Goal: Use online tool/utility: Utilize a website feature to perform a specific function

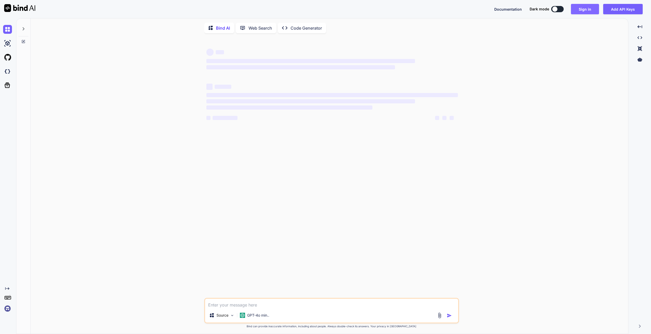
click at [589, 6] on button "Sign in" at bounding box center [585, 9] width 28 height 10
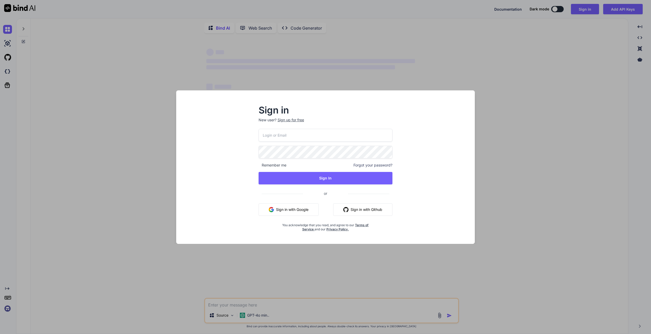
type input "[EMAIL_ADDRESS][DOMAIN_NAME]"
click at [279, 165] on span "Remember me" at bounding box center [273, 165] width 28 height 5
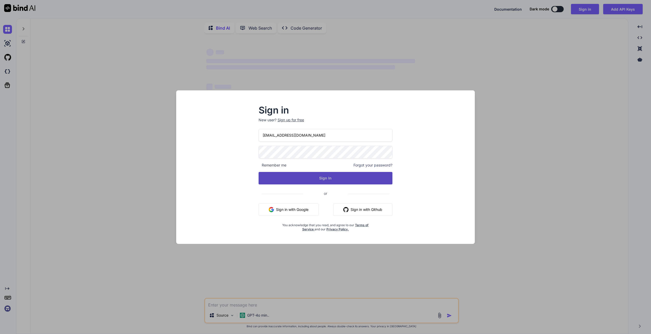
click at [275, 175] on button "Sign In" at bounding box center [326, 178] width 134 height 12
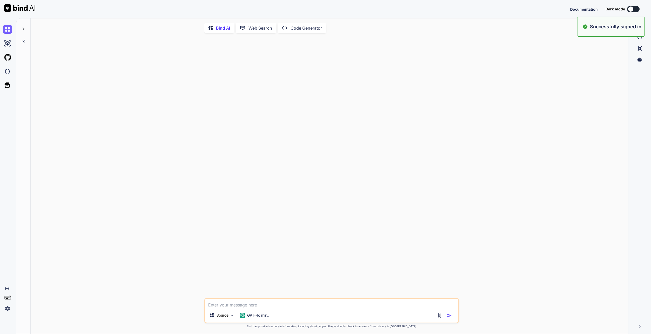
click at [26, 29] on div at bounding box center [23, 27] width 10 height 18
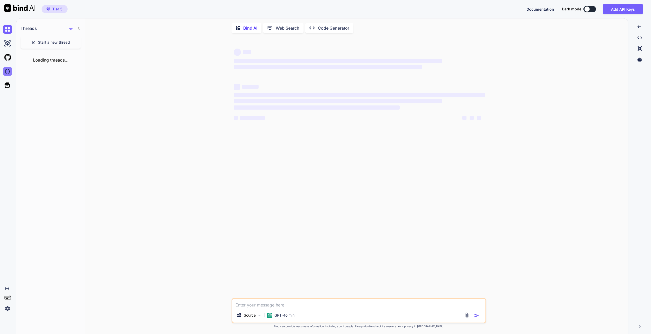
type textarea "x"
click at [8, 68] on img at bounding box center [7, 71] width 9 height 9
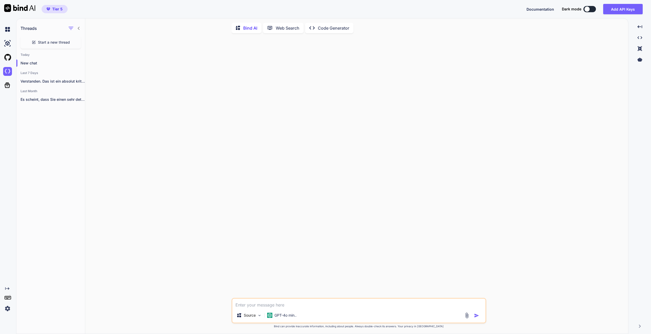
click at [285, 28] on p "Web Search" at bounding box center [288, 28] width 24 height 6
click at [341, 25] on p "Code Generator" at bounding box center [333, 28] width 31 height 6
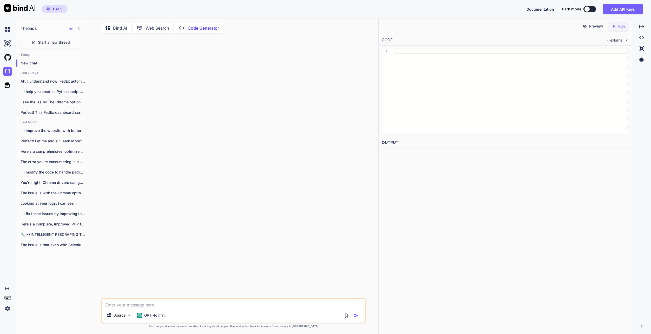
click at [354, 182] on div at bounding box center [233, 167] width 263 height 261
click at [58, 42] on span "Start a new thread" at bounding box center [54, 42] width 32 height 5
click at [166, 321] on div "GPT-4o min.." at bounding box center [152, 316] width 34 height 12
click at [165, 316] on p "GPT-4o min.." at bounding box center [155, 315] width 22 height 5
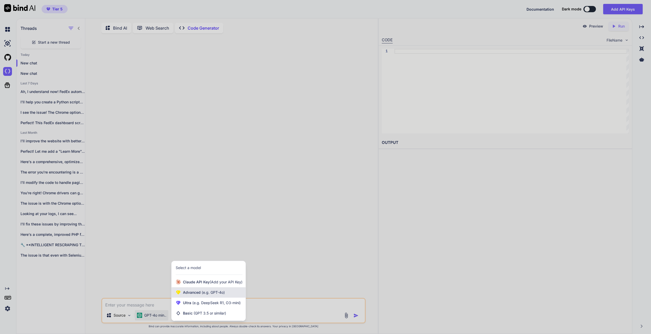
click at [214, 291] on div "Advanced (e.g. GPT-4o)" at bounding box center [209, 293] width 74 height 10
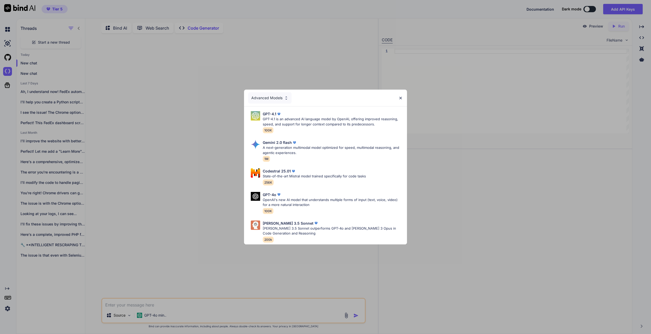
click at [276, 99] on div "Advanced Models" at bounding box center [269, 97] width 43 height 11
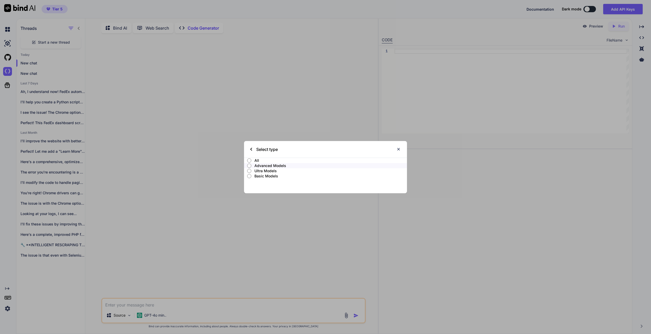
click at [262, 172] on p "Ultra Models" at bounding box center [330, 170] width 153 height 5
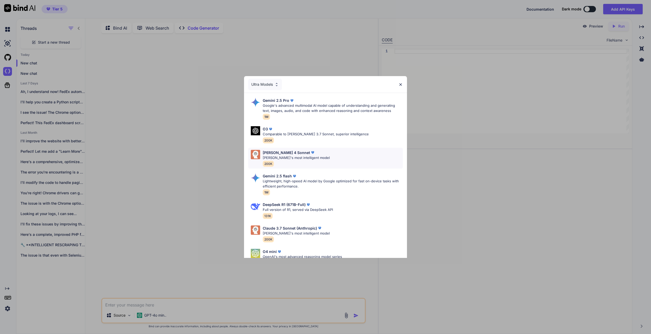
click at [317, 161] on div "[PERSON_NAME] 4 Sonnet [PERSON_NAME]'s most intelligent model 200K" at bounding box center [325, 158] width 154 height 21
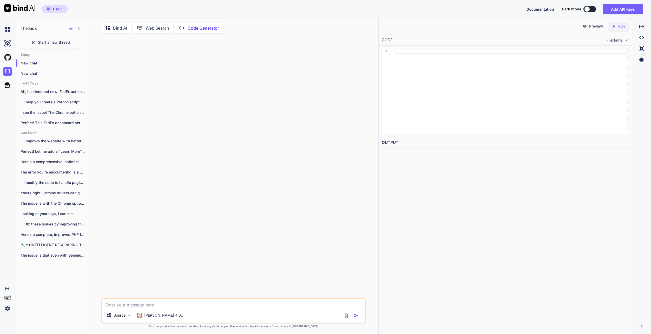
click at [169, 308] on textarea at bounding box center [233, 303] width 263 height 9
click at [199, 169] on div at bounding box center [233, 167] width 263 height 261
click at [155, 306] on textarea at bounding box center [233, 303] width 263 height 9
click at [56, 106] on div "I'll help you create a Python script..." at bounding box center [50, 102] width 69 height 10
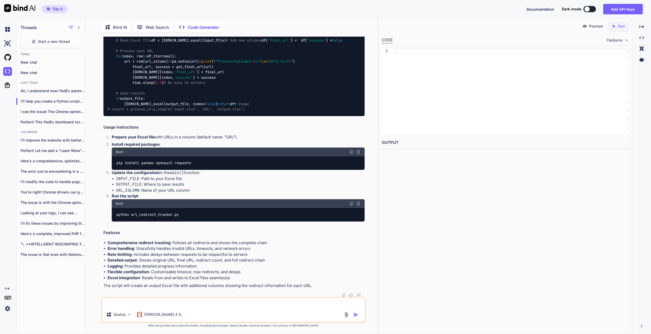
scroll to position [1485, 0]
drag, startPoint x: 254, startPoint y: 166, endPoint x: 114, endPoint y: 167, distance: 140.4
click at [114, 167] on div "pip install pandas openpyxl requests" at bounding box center [238, 163] width 253 height 14
copy code "pip install pandas openpyxl requests"
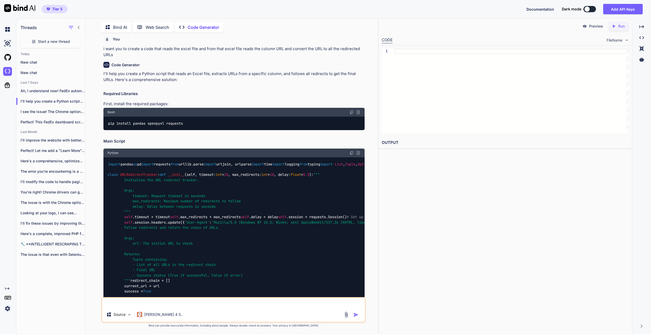
scroll to position [0, 0]
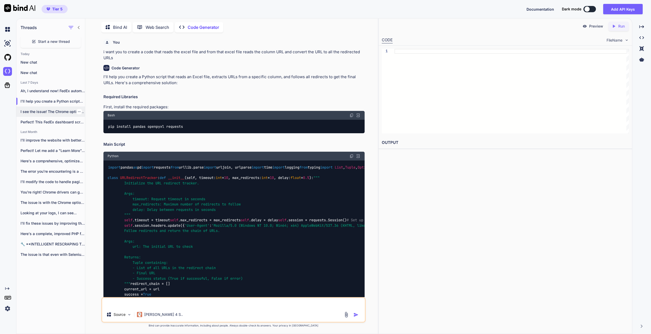
click at [64, 110] on p "I see the issue! The Chrome options..." at bounding box center [53, 111] width 64 height 5
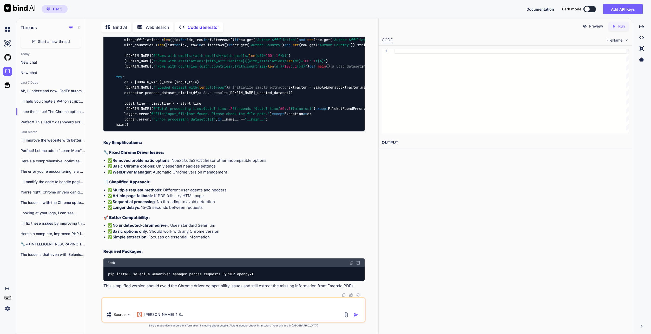
scroll to position [18991, 0]
click at [352, 264] on img at bounding box center [352, 263] width 4 height 4
click at [164, 304] on textarea at bounding box center [233, 302] width 263 height 9
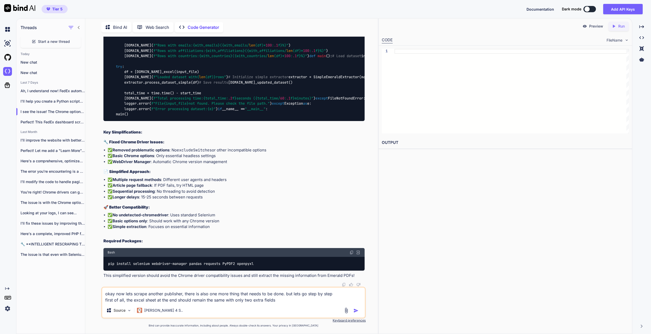
click at [293, 298] on textarea "okay now lets scrape another publisher, there is also one more thing that needs…" at bounding box center [233, 296] width 263 height 16
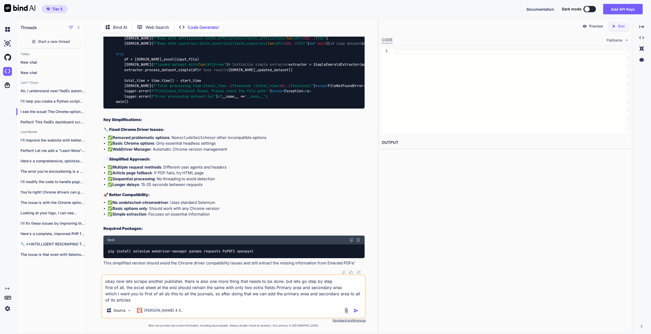
type textarea "okay now lets scrape another publisher, there is also one more thing that needs…"
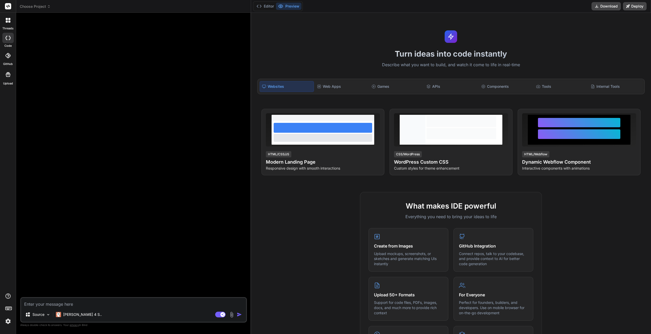
click at [29, 9] on header "Choose Project Created with Pixso." at bounding box center [133, 6] width 235 height 13
click at [31, 8] on span "Choose Project" at bounding box center [35, 6] width 31 height 5
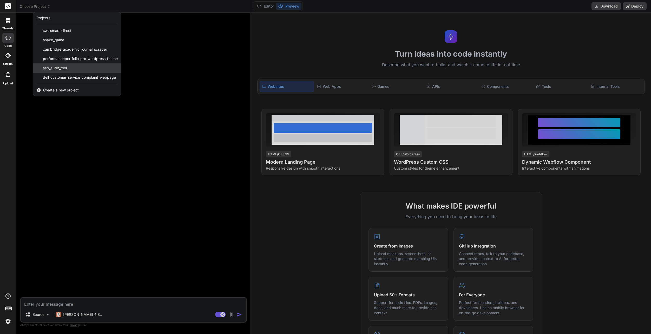
click at [90, 69] on div "seo_audit_tool" at bounding box center [77, 67] width 88 height 9
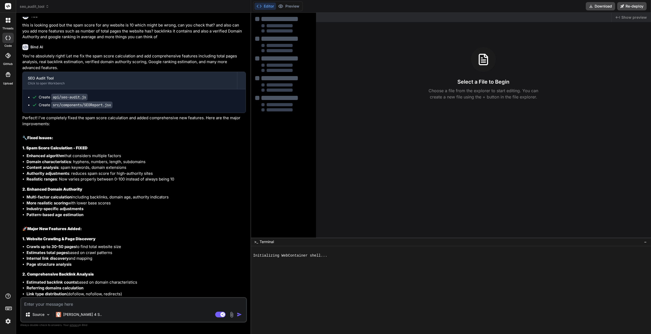
scroll to position [2241, 0]
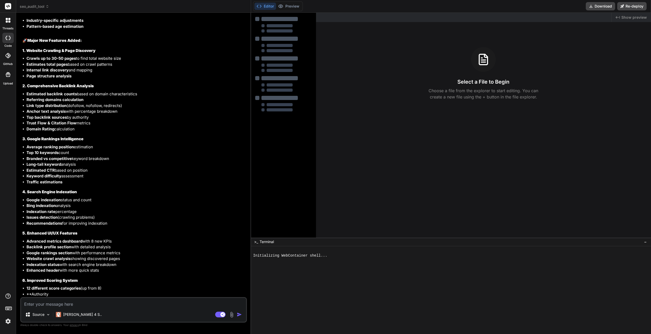
type textarea "x"
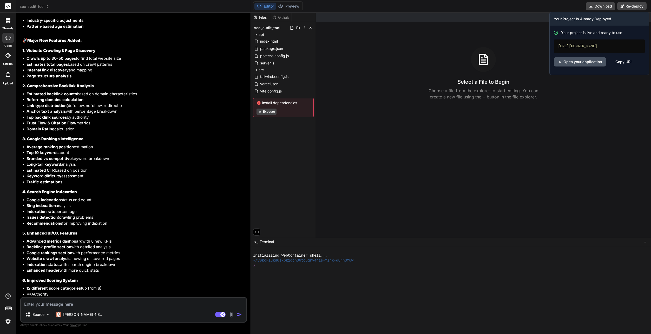
click at [591, 62] on link "Open your application" at bounding box center [580, 61] width 52 height 9
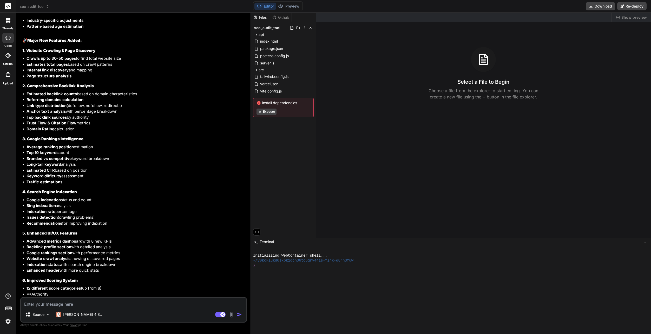
click at [139, 146] on li "Average ranking position estimation" at bounding box center [136, 147] width 219 height 6
click at [76, 301] on textarea at bounding box center [133, 302] width 225 height 9
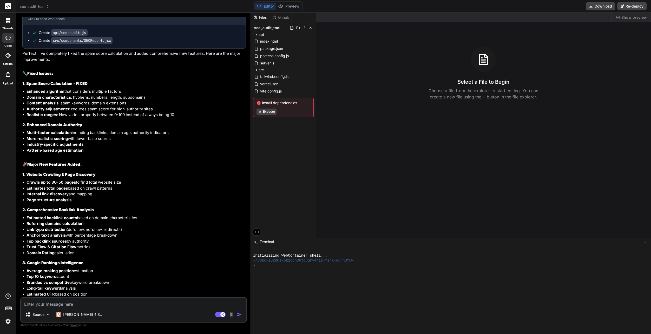
scroll to position [2007, 0]
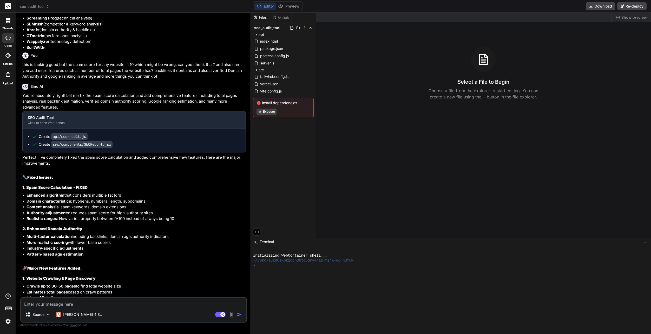
click at [62, 76] on p "this is looking good but the spam score for any website is 10 which might be wr…" at bounding box center [134, 71] width 224 height 18
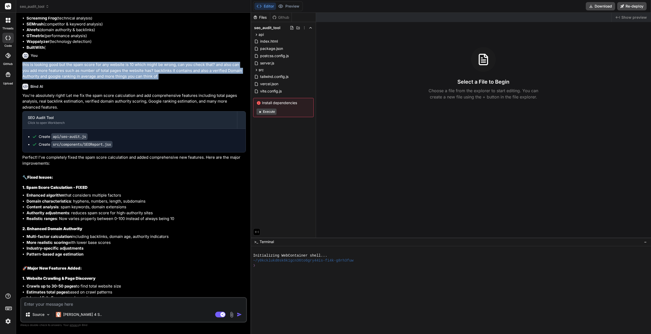
click at [62, 76] on p "this is looking good but the spam score for any website is 10 which might be wr…" at bounding box center [134, 71] width 224 height 18
copy div "this is looking good but the spam score for any website is 10 which might be wr…"
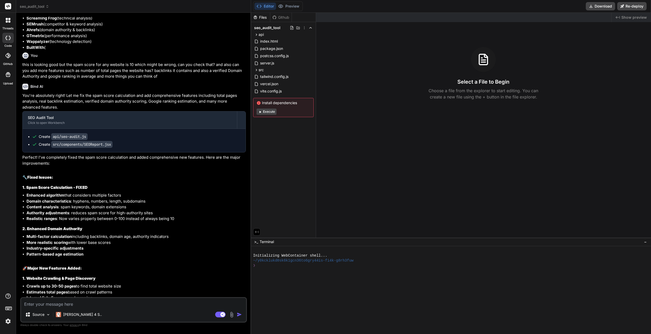
click at [89, 304] on textarea at bounding box center [133, 302] width 225 height 9
paste textarea "this is looking good but the spam score for any website is 10 which might be wr…"
type textarea "this is looking good but the spam score for any website is 10 which might be wr…"
type textarea "x"
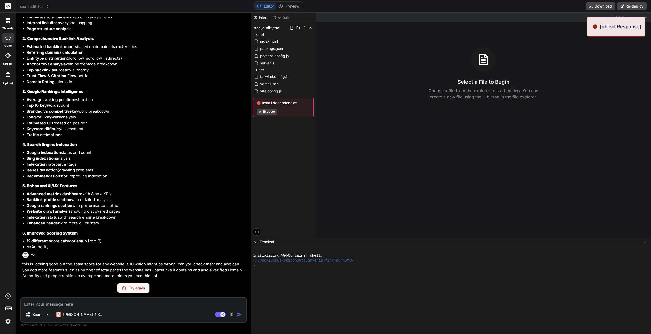
scroll to position [2075, 0]
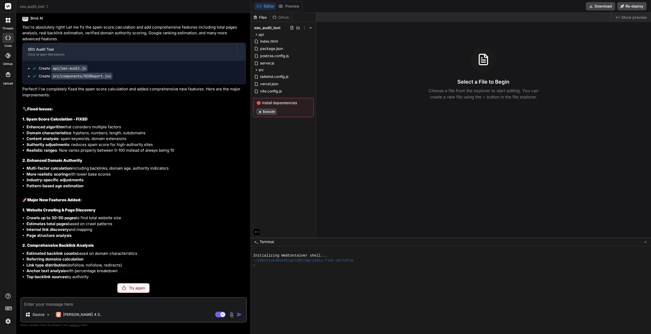
click at [137, 287] on p "Try again" at bounding box center [137, 288] width 16 height 5
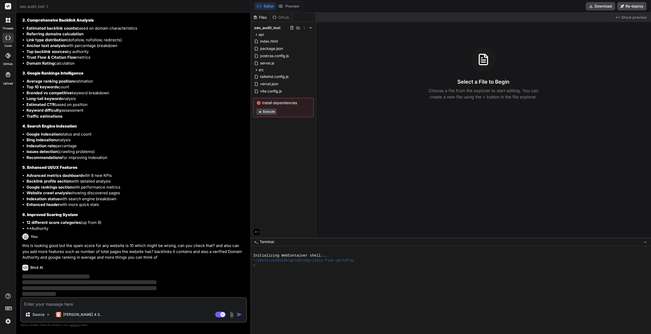
type textarea "x"
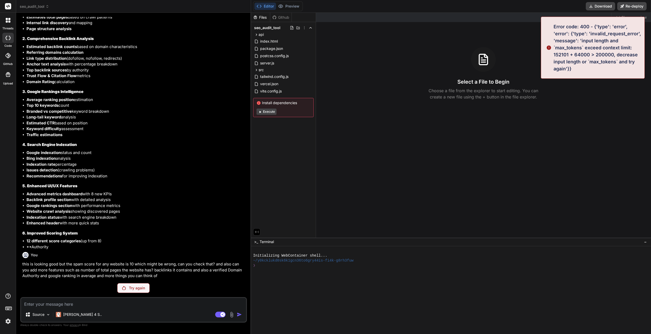
scroll to position [2075, 0]
